Goal: Share content: Share content

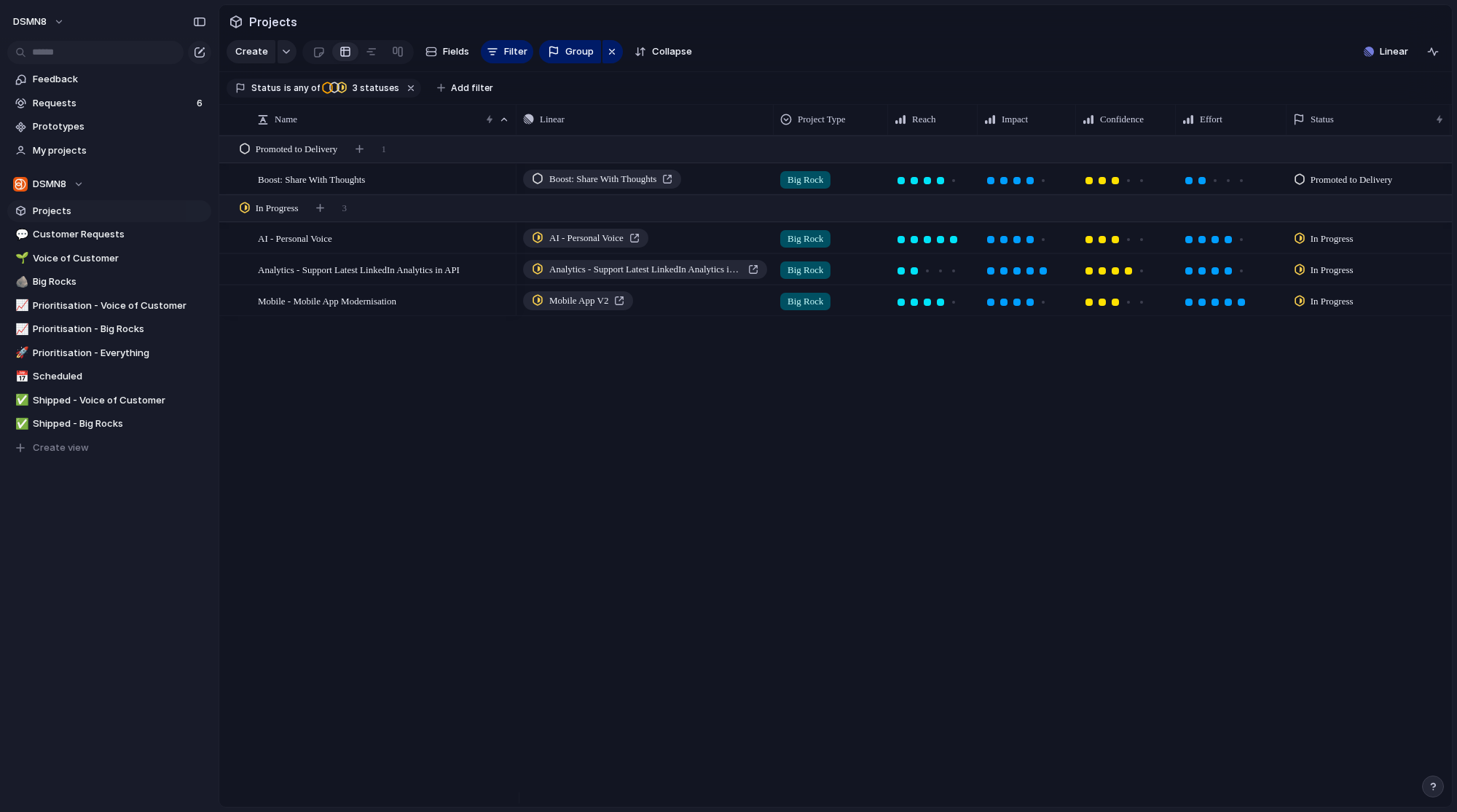
click at [649, 432] on div "Boost: Share With Thoughts Big Rock Promoted to Delivery Q4 2025 Q4 2025 AI - P…" at bounding box center [983, 471] width 936 height 671
click at [641, 187] on span "Boost: Share With Thoughts" at bounding box center [603, 180] width 107 height 14
click at [542, 418] on div "Boost Posts - Share With Thoughts Big Rock Promoted to Delivery Q4 2025 Q4 2025…" at bounding box center [983, 471] width 936 height 671
click at [546, 187] on div "Boost Posts - Share With Thoughts" at bounding box center [614, 180] width 166 height 14
click at [391, 188] on span "Boost Posts - Share With Thoughts" at bounding box center [324, 179] width 133 height 17
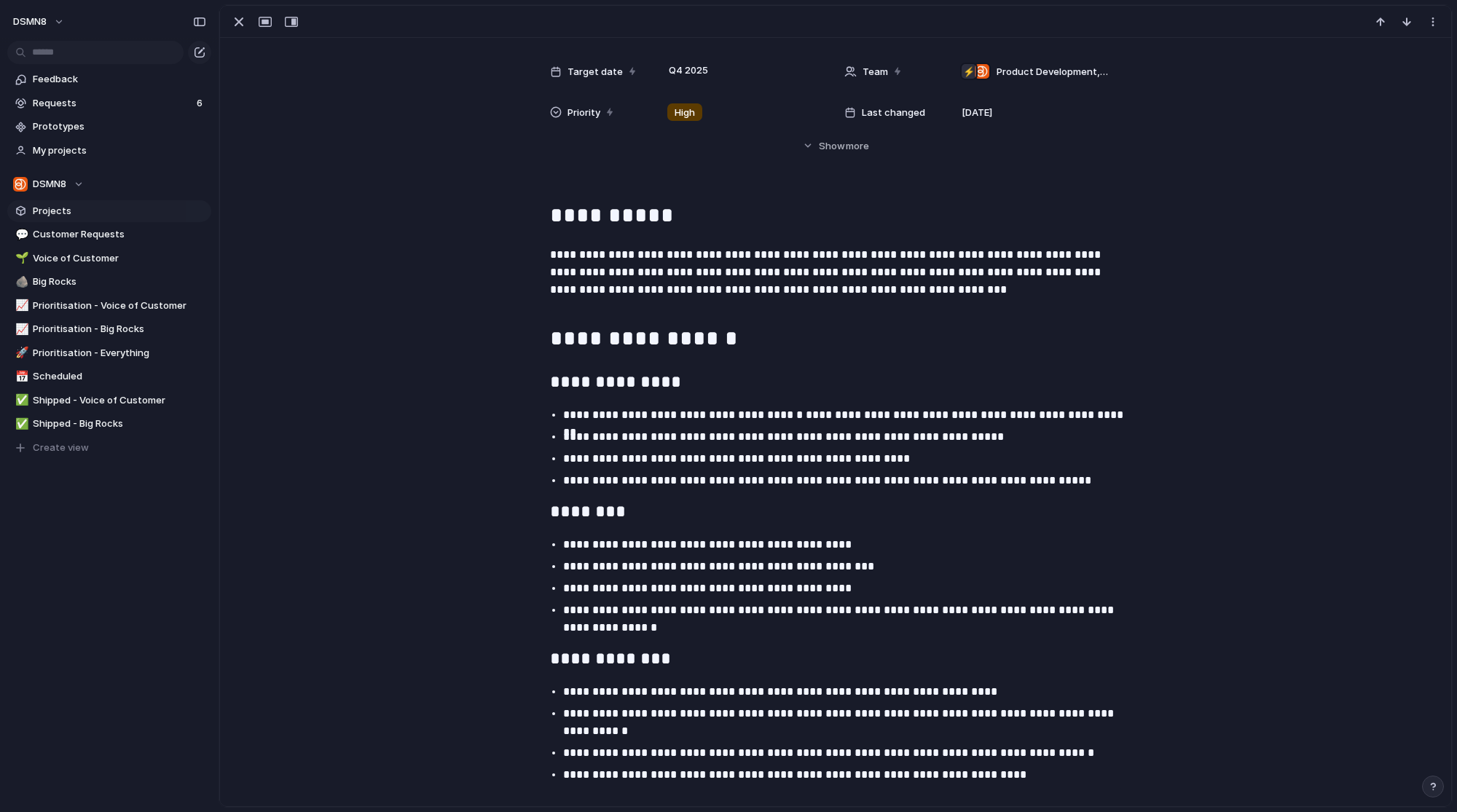
scroll to position [316, 0]
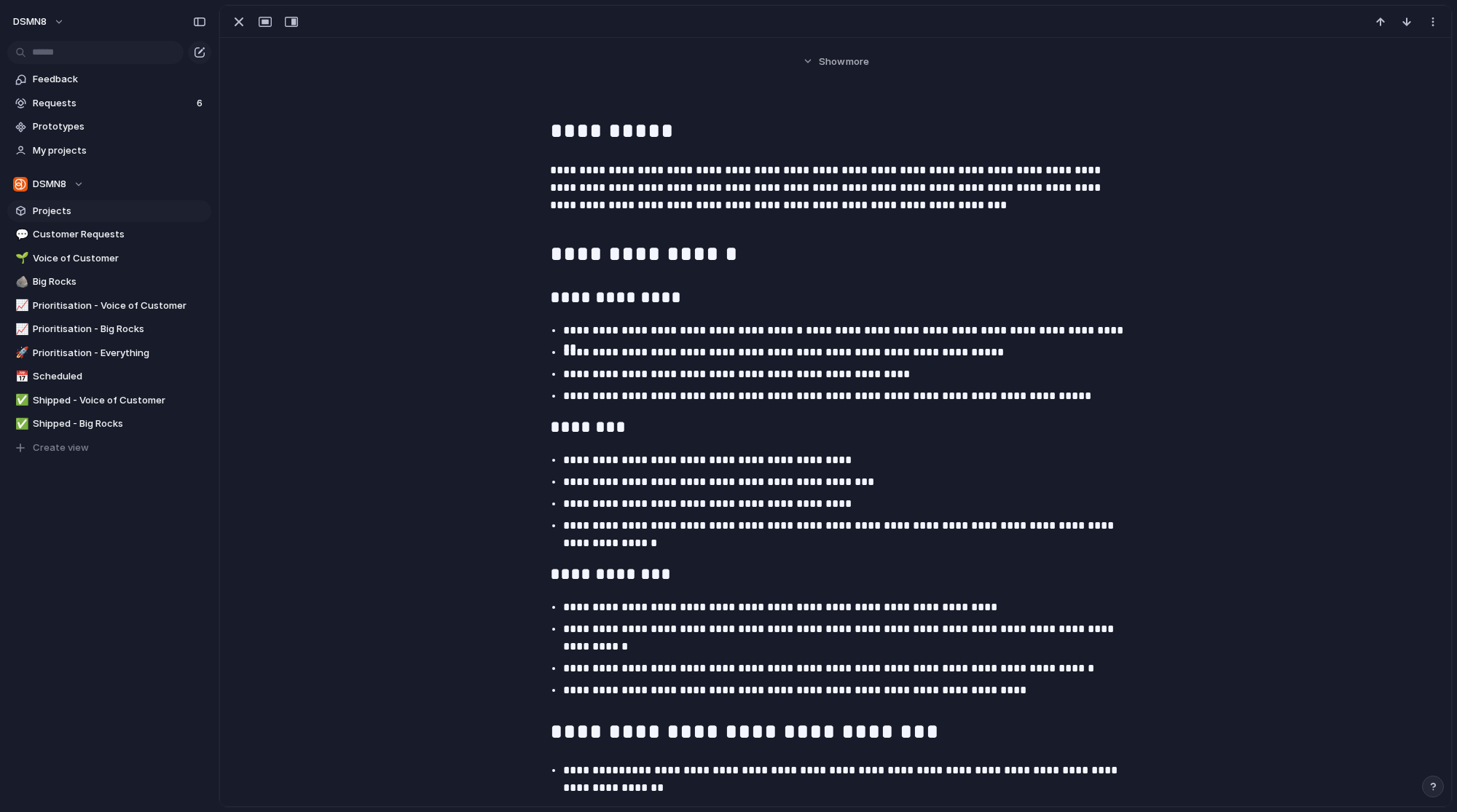
click at [668, 319] on div "**********" at bounding box center [835, 497] width 1196 height 765
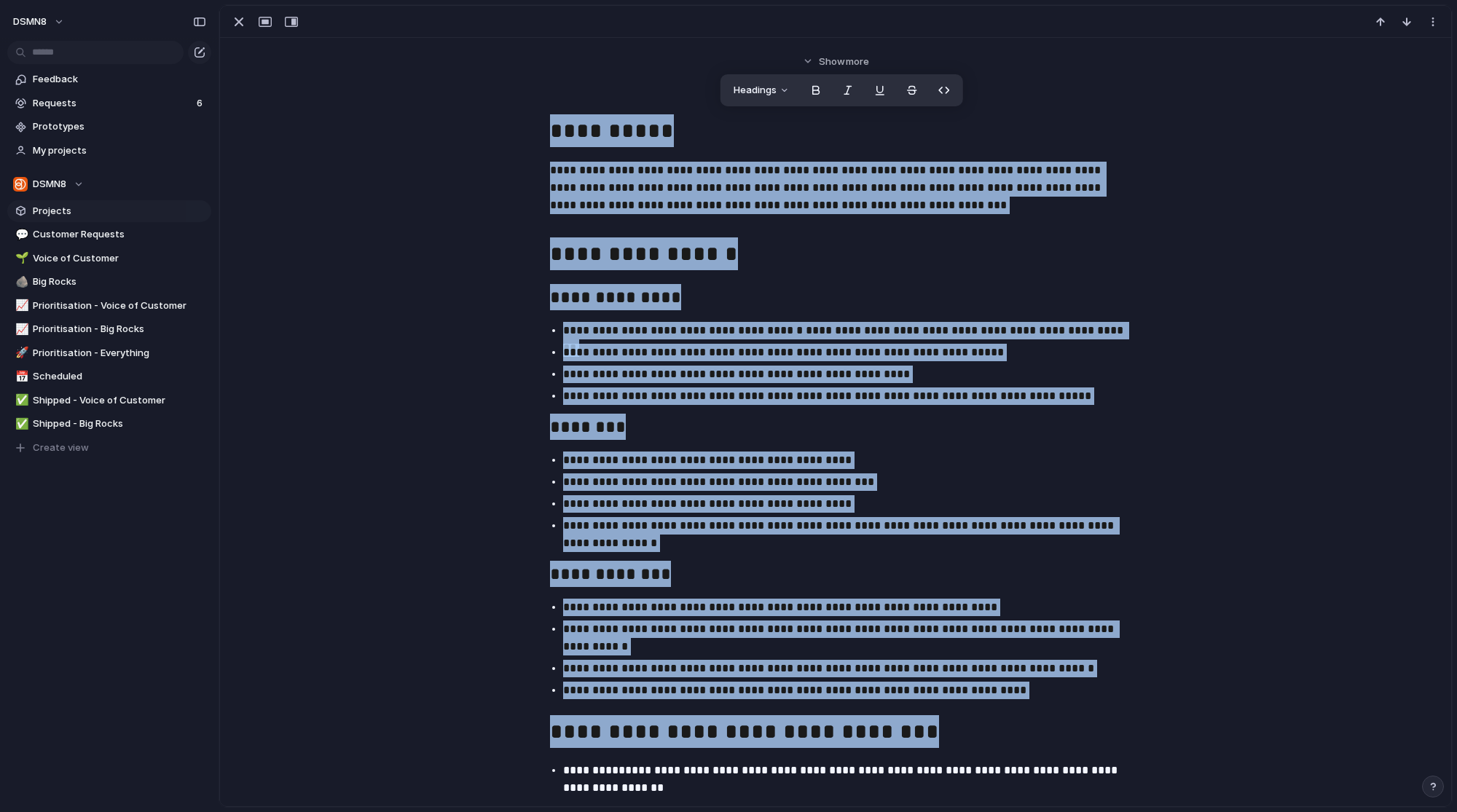
copy div "**********"
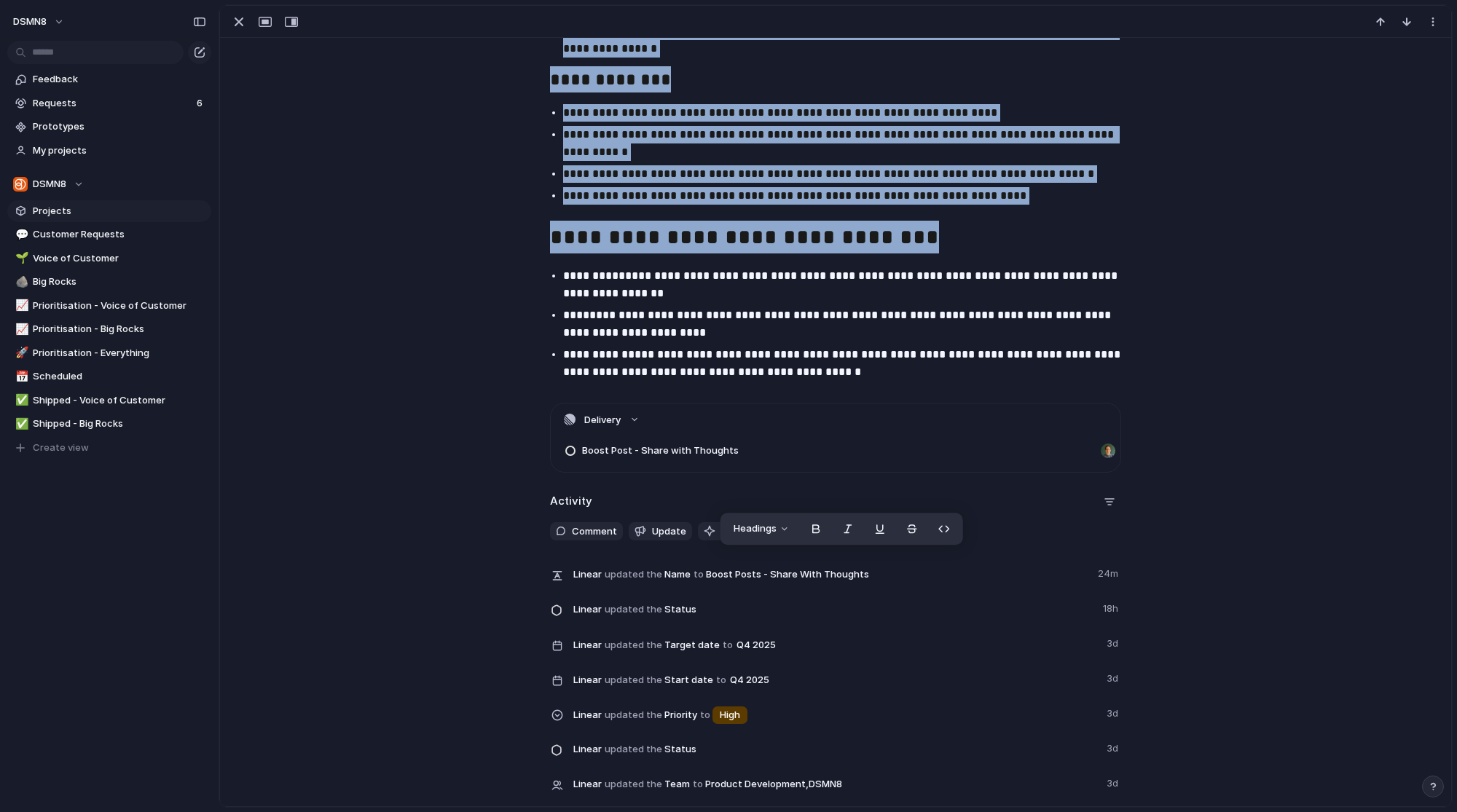
scroll to position [826, 0]
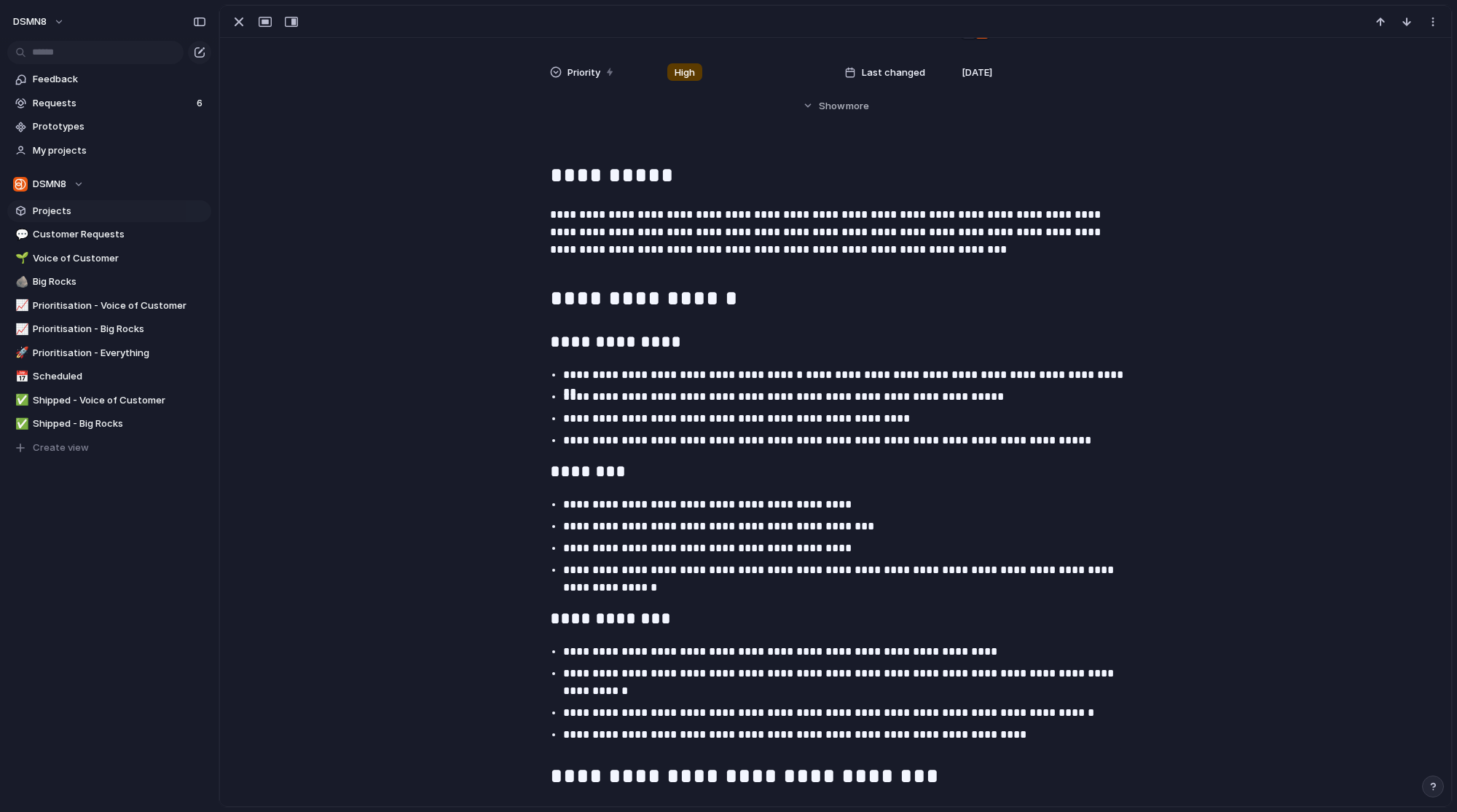
scroll to position [0, 0]
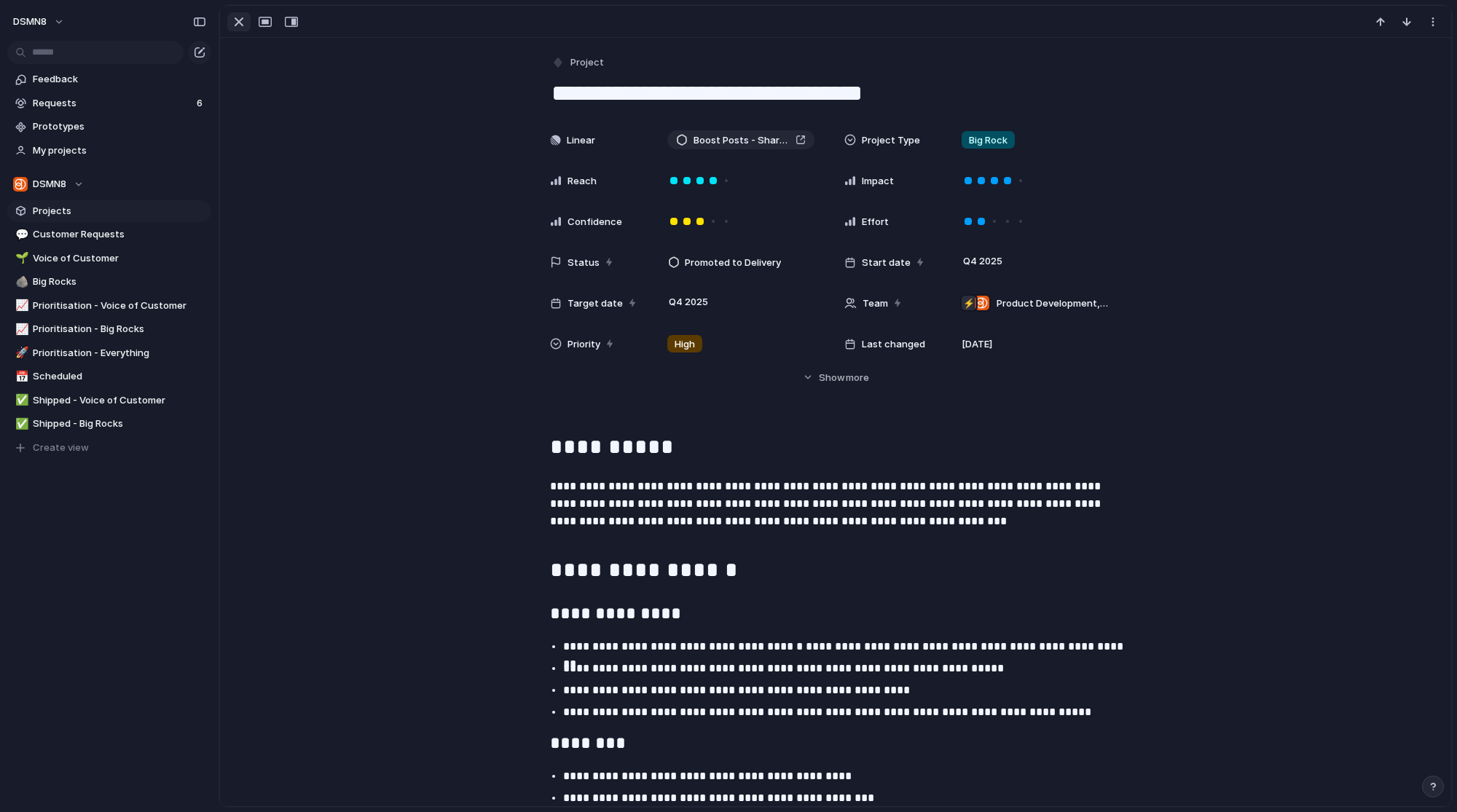
click at [235, 25] on div "button" at bounding box center [238, 22] width 17 height 17
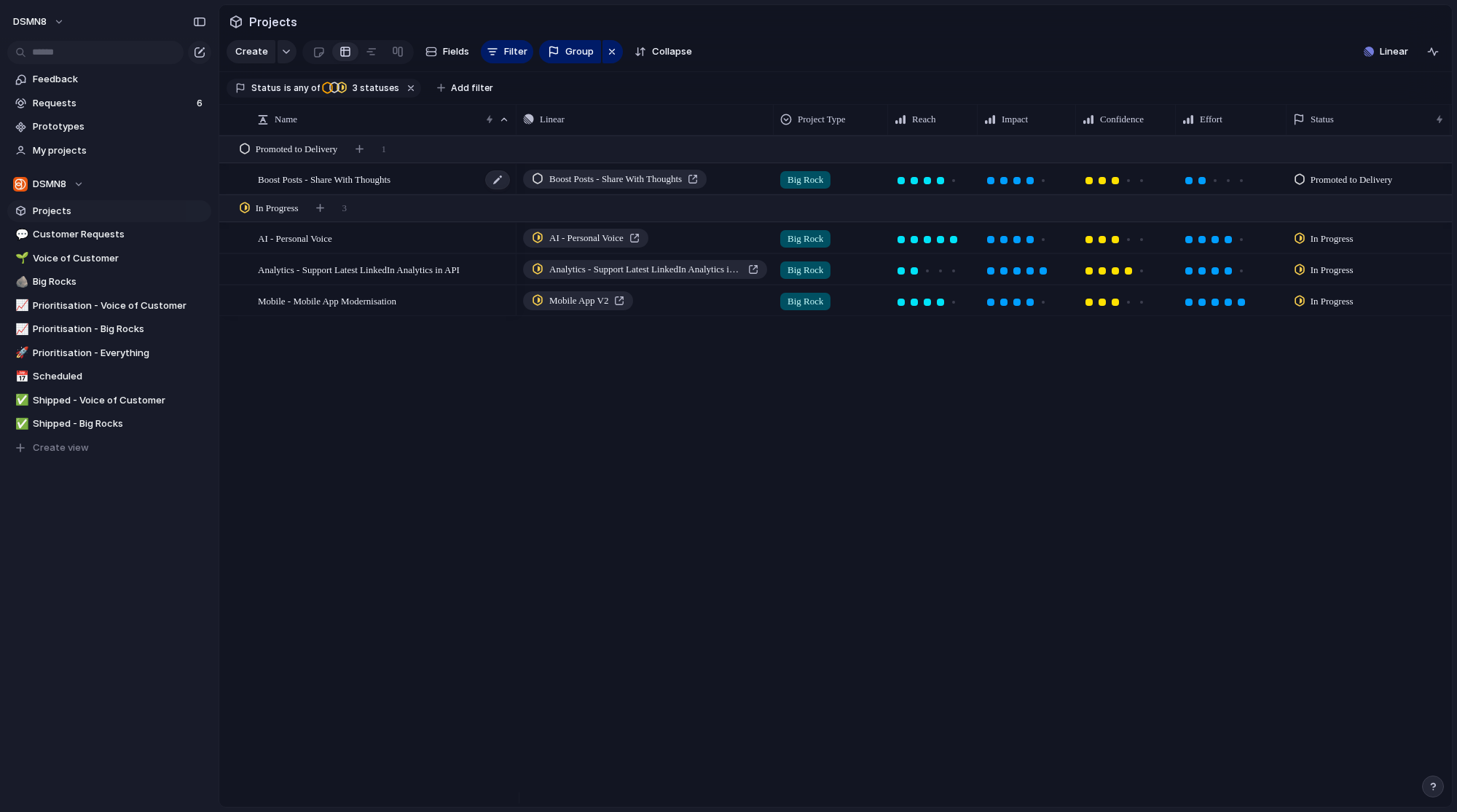
click at [336, 185] on span "Boost Posts - Share With Thoughts" at bounding box center [324, 179] width 133 height 17
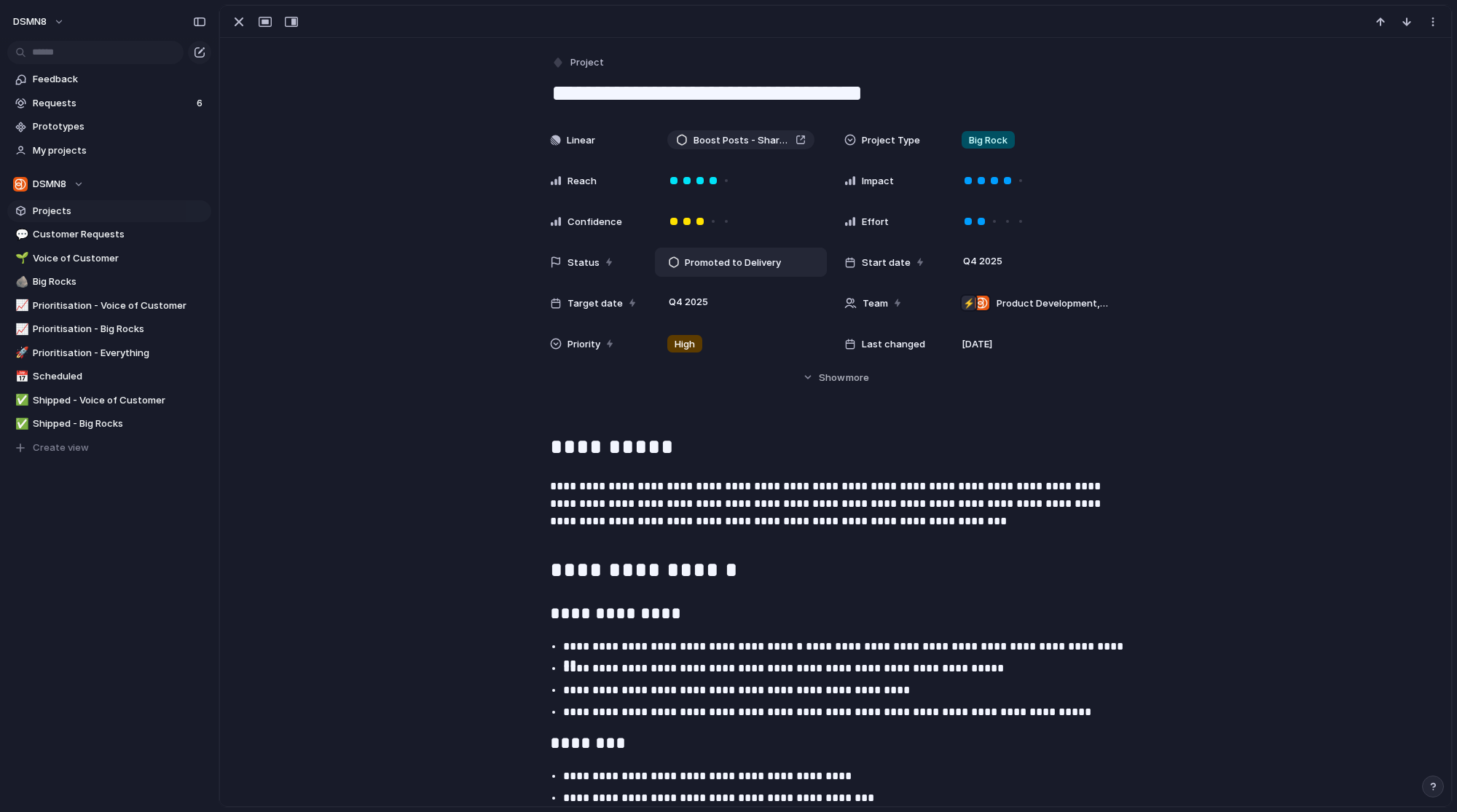
click at [749, 259] on span "Promoted to Delivery" at bounding box center [733, 263] width 97 height 14
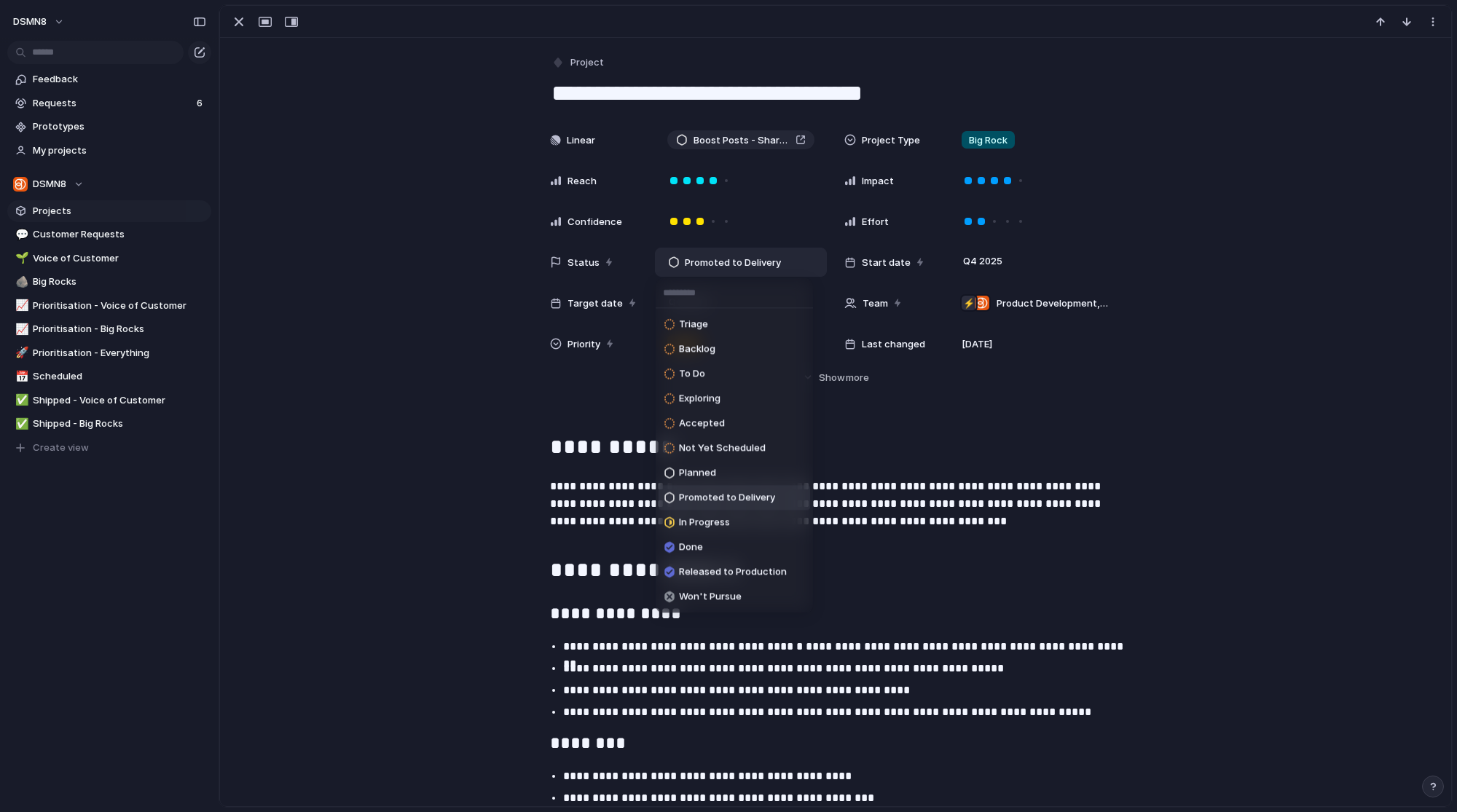
click at [462, 346] on div "Triage Backlog To Do Exploring Accepted Not Yet Scheduled Planned Promoted to D…" at bounding box center [728, 406] width 1457 height 812
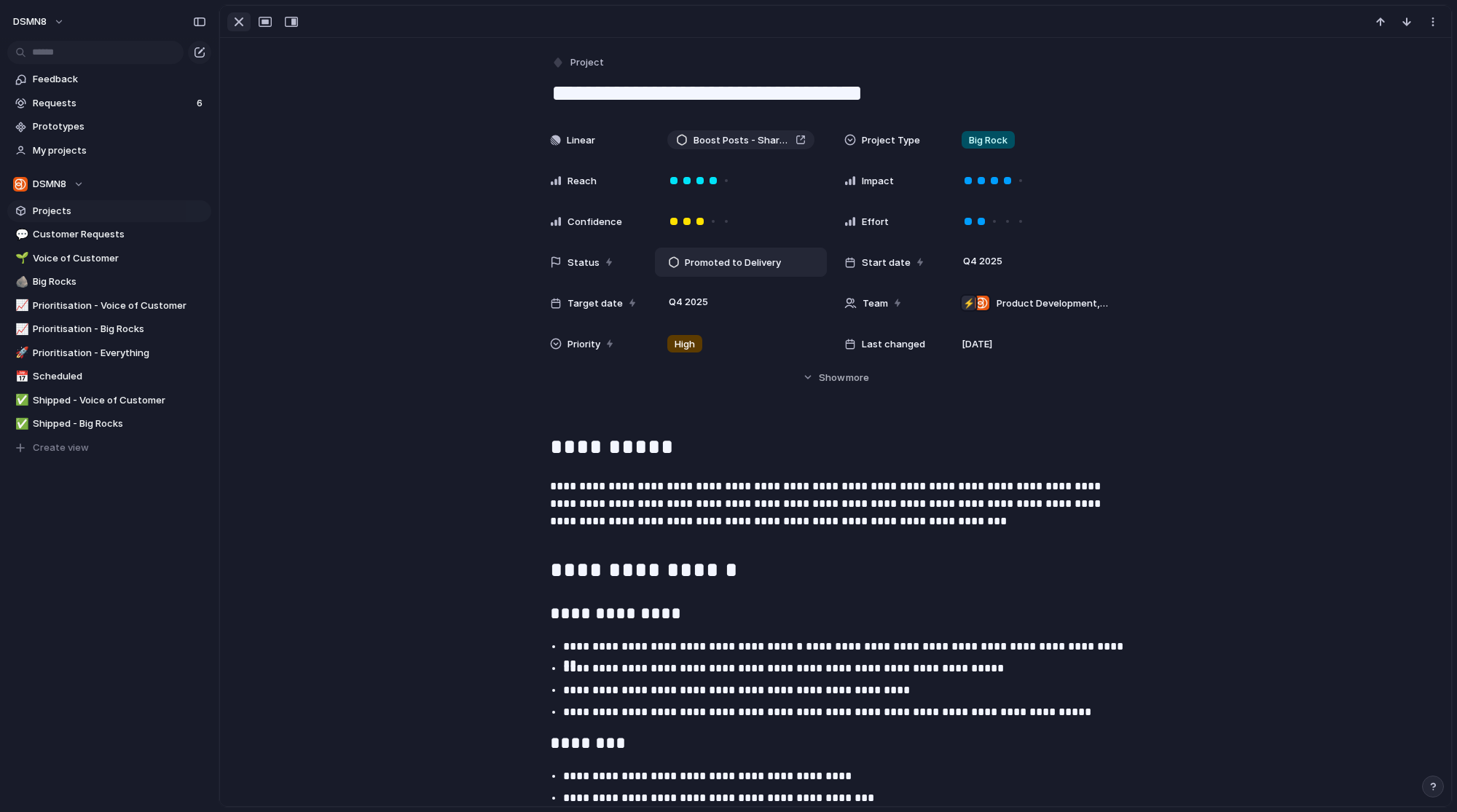
click at [240, 23] on div "button" at bounding box center [238, 22] width 17 height 17
